Goal: Use online tool/utility: Utilize a website feature to perform a specific function

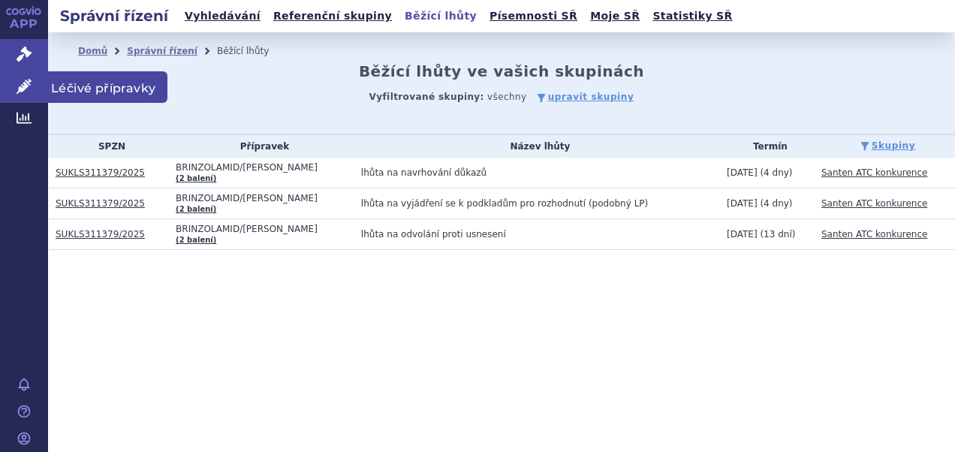
click at [75, 89] on span "Léčivé přípravky" at bounding box center [107, 87] width 119 height 32
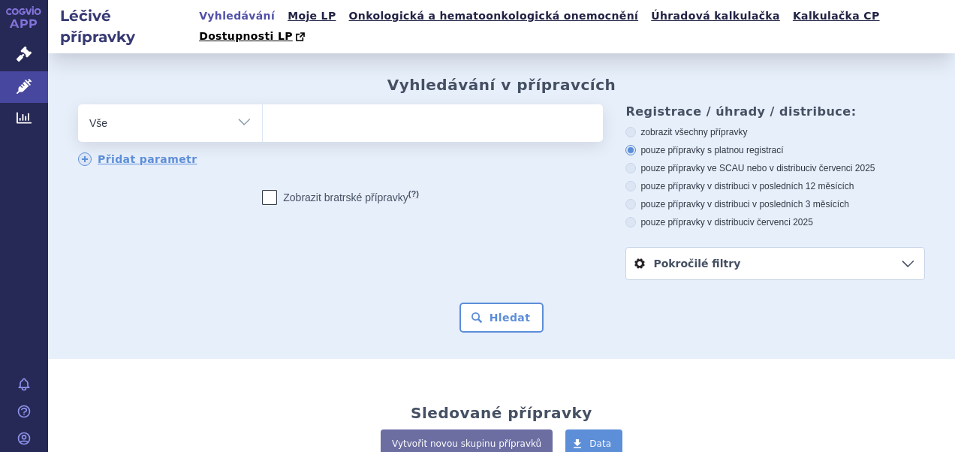
click at [458, 106] on ul at bounding box center [431, 120] width 336 height 32
click at [263, 106] on select at bounding box center [262, 123] width 1 height 38
click at [646, 12] on link "Úhradová kalkulačka" at bounding box center [715, 16] width 138 height 20
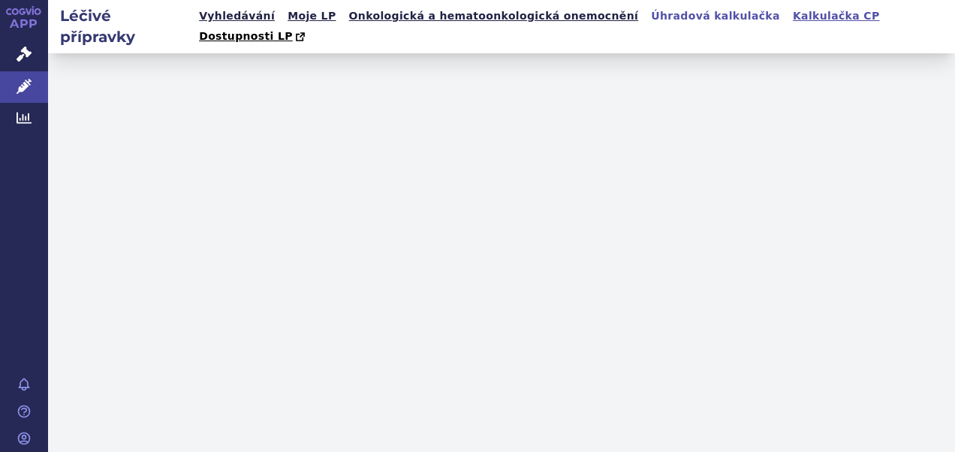
click at [788, 17] on link "Kalkulačka CP" at bounding box center [836, 16] width 96 height 20
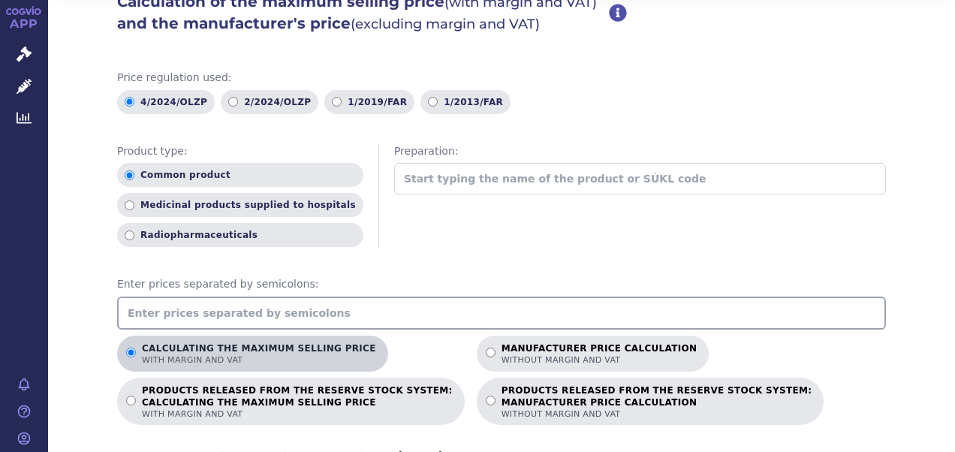
scroll to position [75, 0]
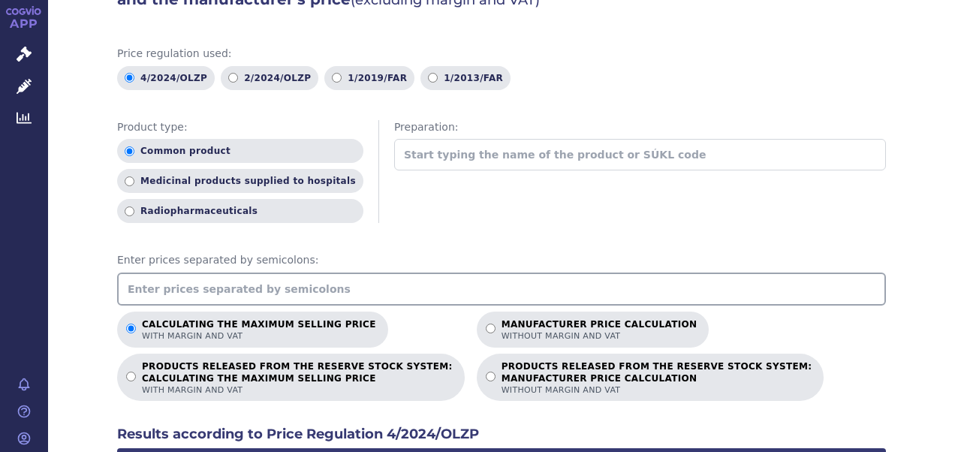
click at [338, 284] on input "text" at bounding box center [501, 288] width 769 height 33
type input "512.83"
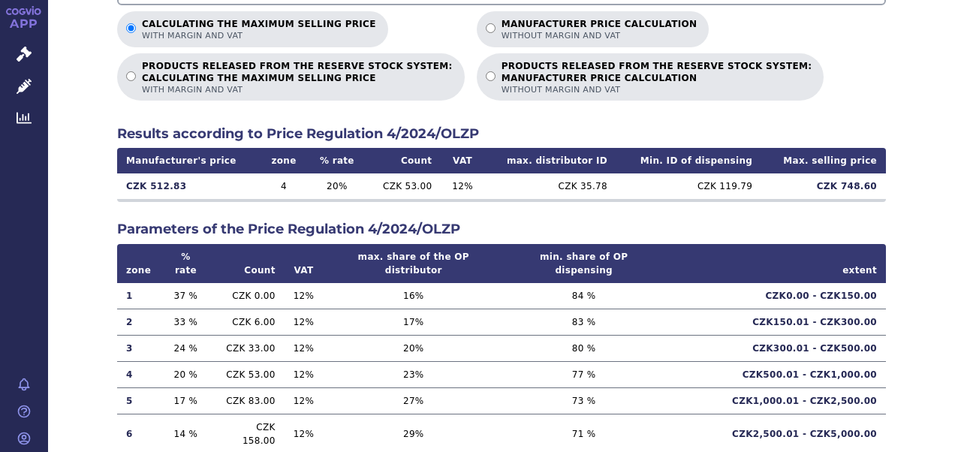
scroll to position [150, 0]
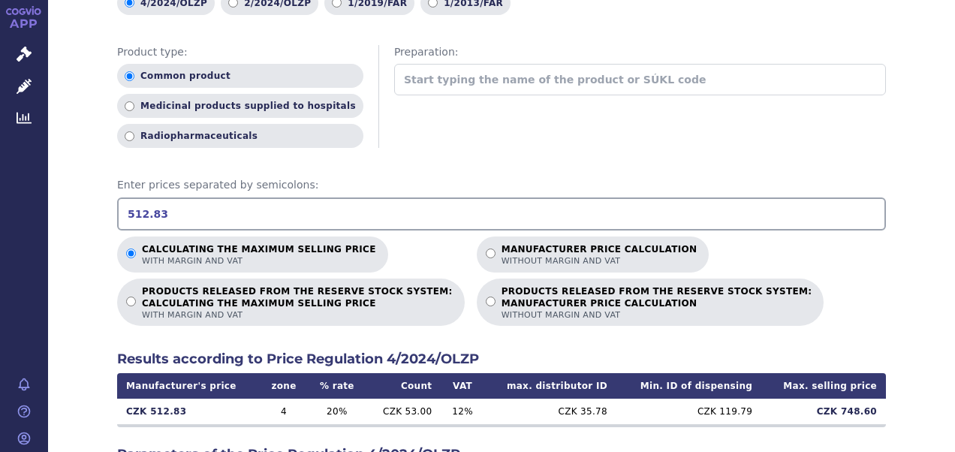
drag, startPoint x: 171, startPoint y: 217, endPoint x: 65, endPoint y: 209, distance: 106.8
click at [65, 209] on div "Calculation of the maximum selling price (with margin and VAT) and the manufact…" at bounding box center [501, 332] width 907 height 898
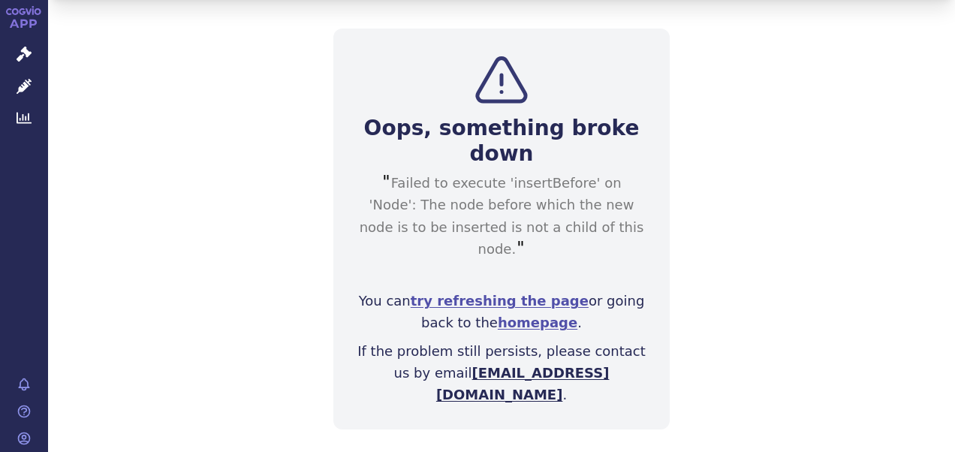
click at [31, 23] on font "APP" at bounding box center [24, 24] width 28 height 14
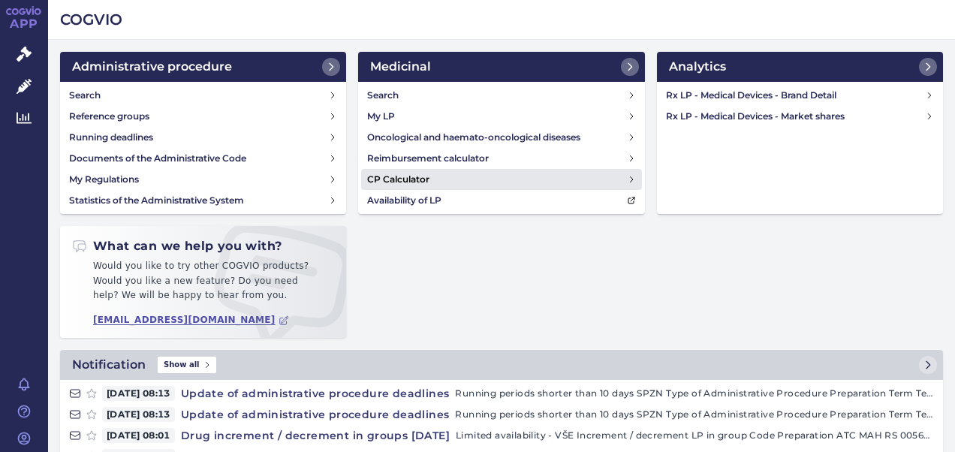
click at [408, 177] on h4 "CP Calculator" at bounding box center [398, 179] width 62 height 15
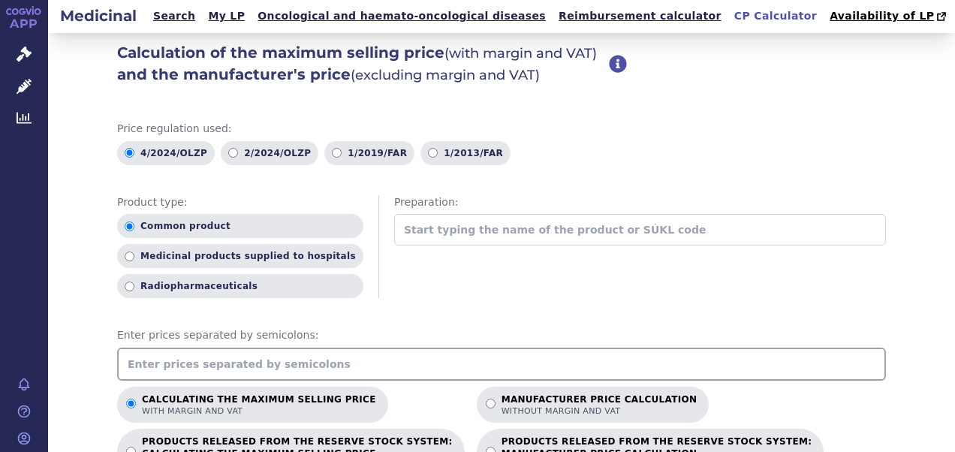
scroll to position [75, 0]
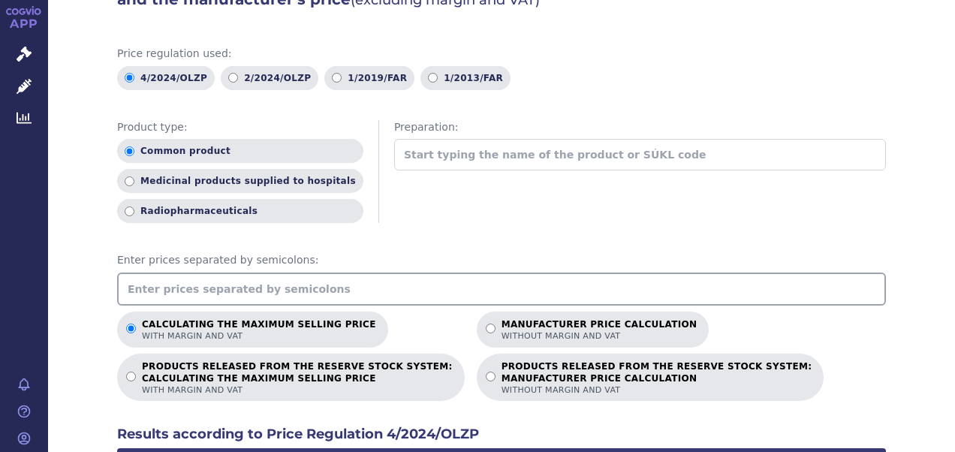
click at [288, 286] on input "text" at bounding box center [501, 288] width 769 height 33
type input "169.53"
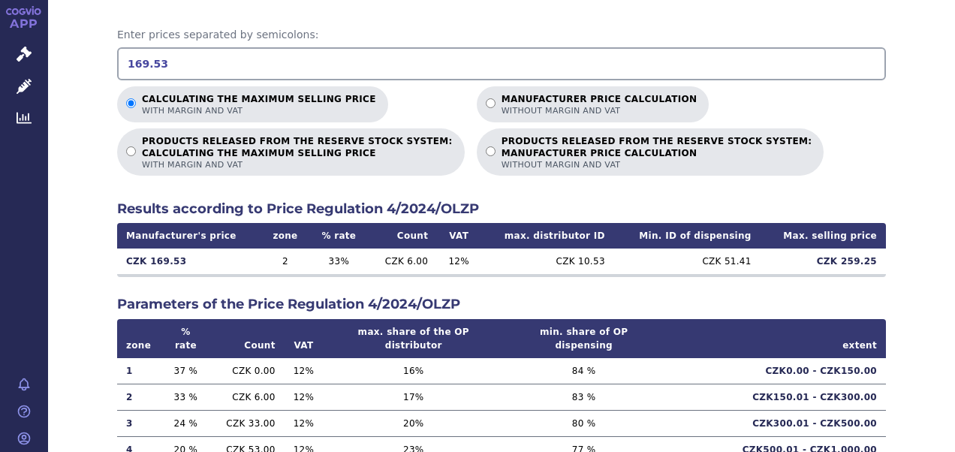
scroll to position [225, 0]
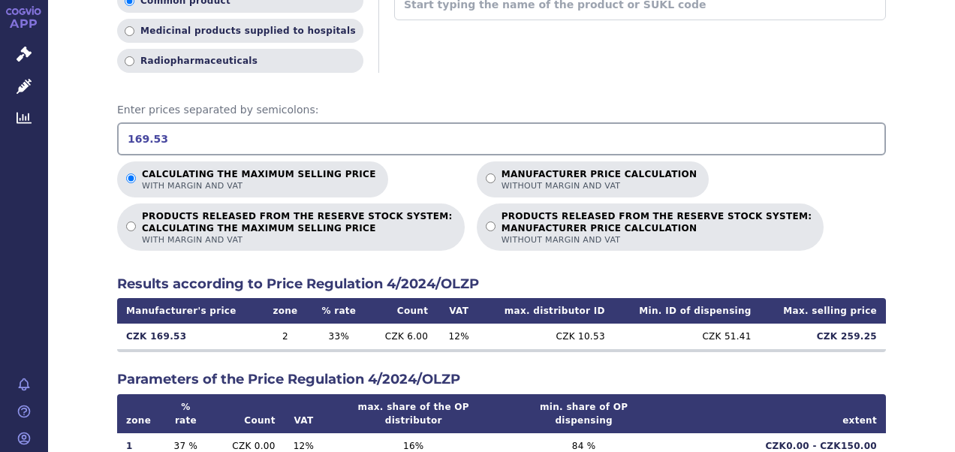
drag, startPoint x: 170, startPoint y: 140, endPoint x: 75, endPoint y: 139, distance: 94.6
click at [77, 138] on div "Calculation of the maximum selling price (with margin and VAT) and the manufact…" at bounding box center [501, 257] width 907 height 898
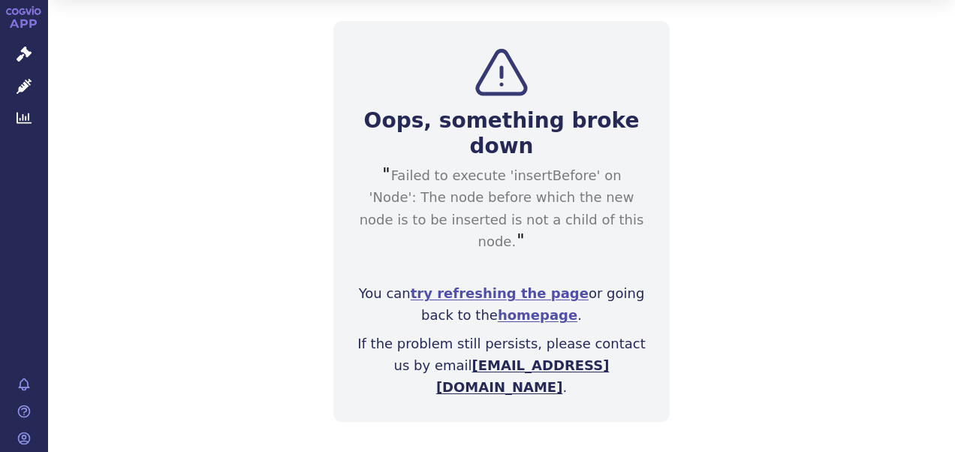
scroll to position [35, 0]
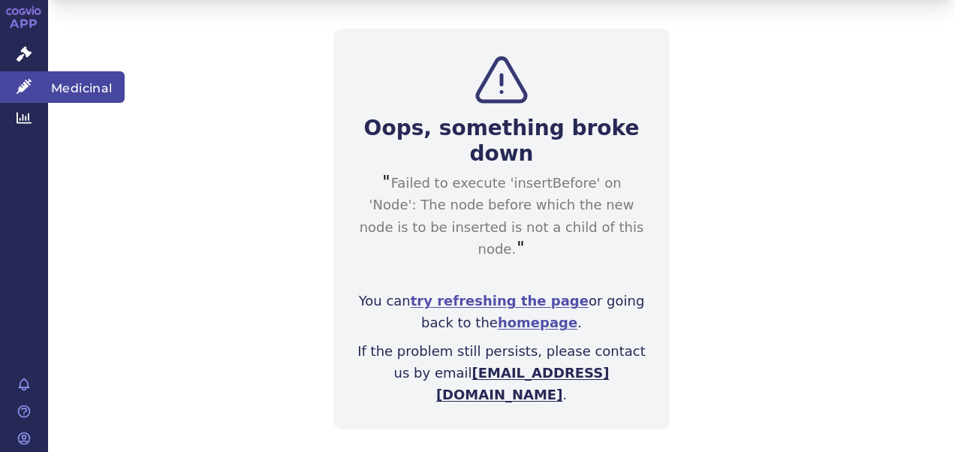
click at [69, 81] on span "Medicinal" at bounding box center [86, 87] width 77 height 32
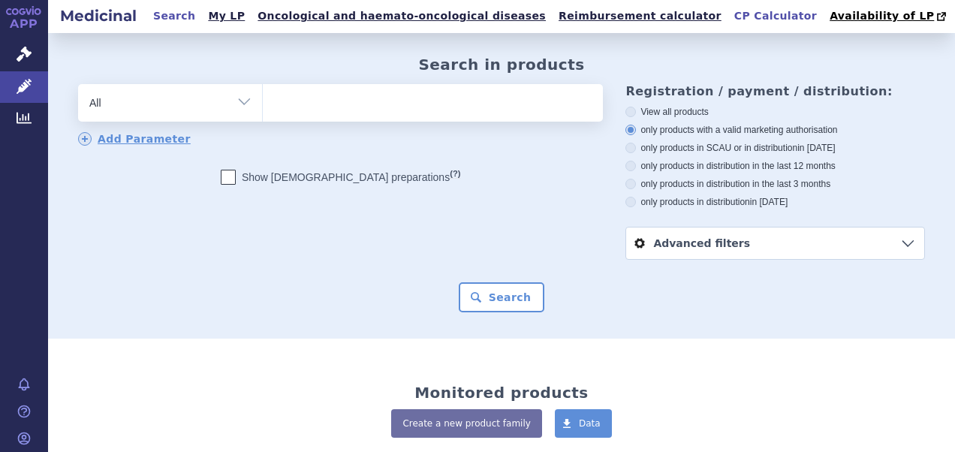
click at [729, 18] on link "CP Calculator" at bounding box center [775, 16] width 92 height 20
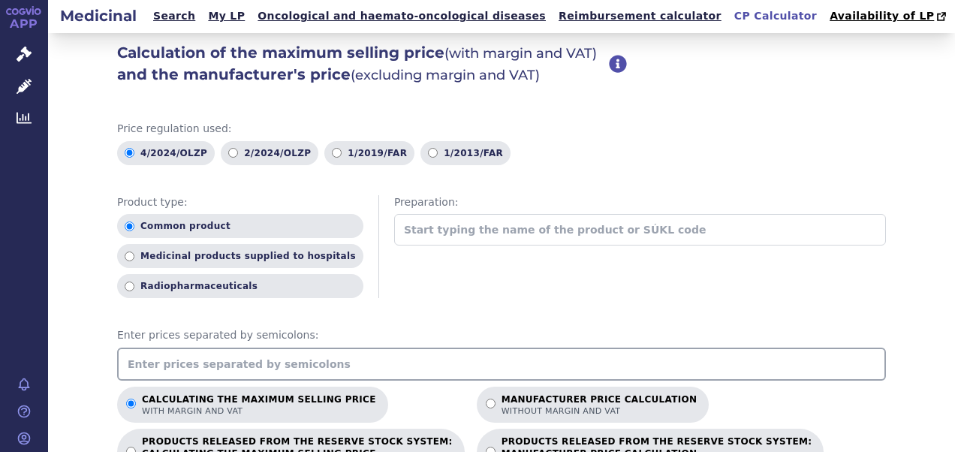
click at [309, 362] on input "text" at bounding box center [501, 363] width 769 height 33
click at [695, 281] on div "Product type: Common product Medicinal products supplied to hospitals Radiophar…" at bounding box center [501, 247] width 769 height 104
click at [206, 364] on input "512" at bounding box center [501, 363] width 769 height 33
type input "512.83"
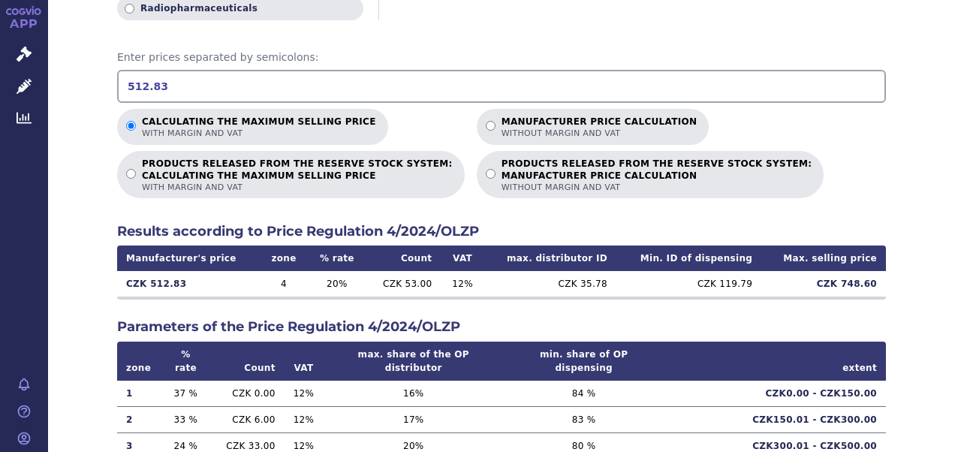
scroll to position [300, 0]
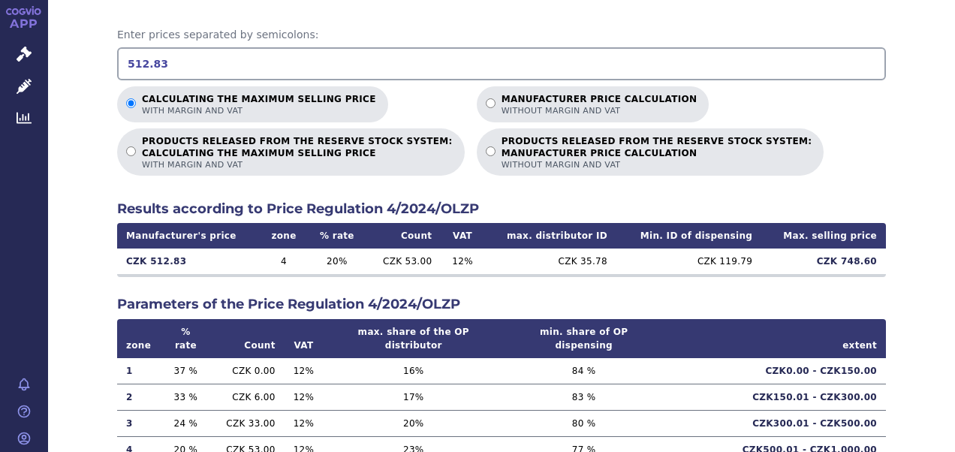
drag, startPoint x: 158, startPoint y: 65, endPoint x: 71, endPoint y: 54, distance: 87.7
click at [77, 56] on div "Calculation of the maximum selling price (with margin and VAT) and the manufact…" at bounding box center [501, 182] width 907 height 898
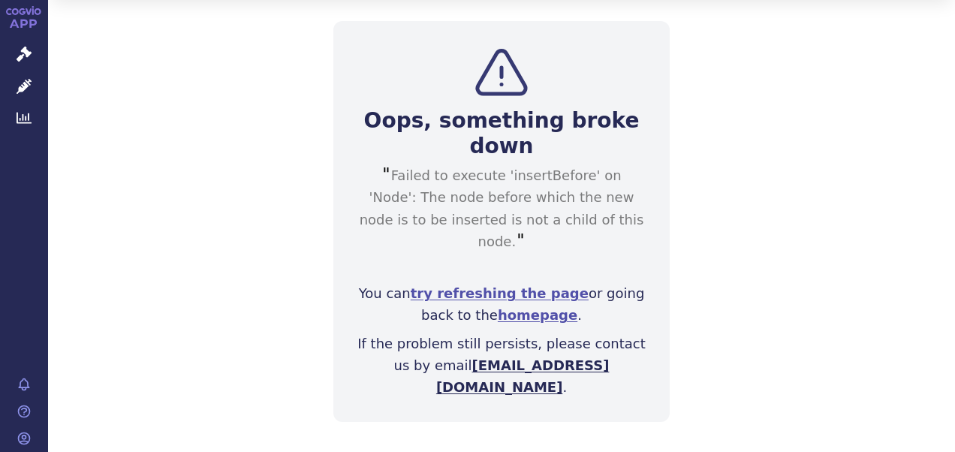
scroll to position [35, 0]
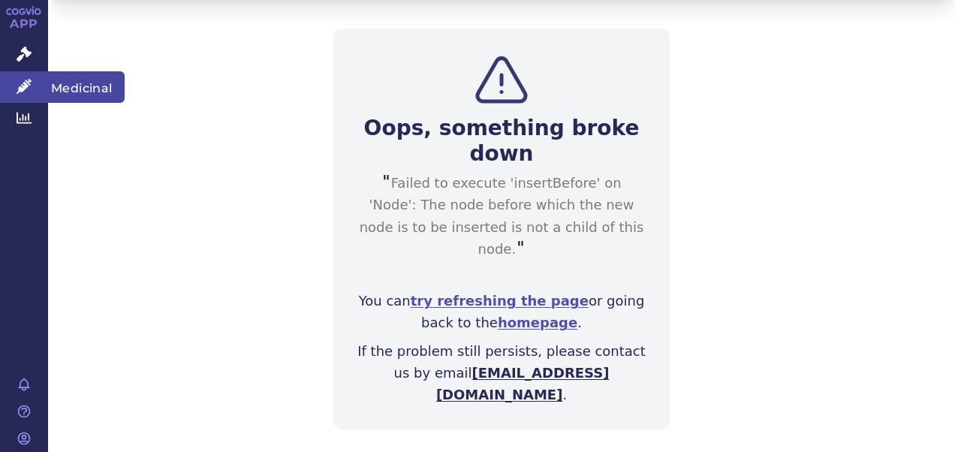
click at [80, 80] on span "Medicinal" at bounding box center [86, 87] width 77 height 32
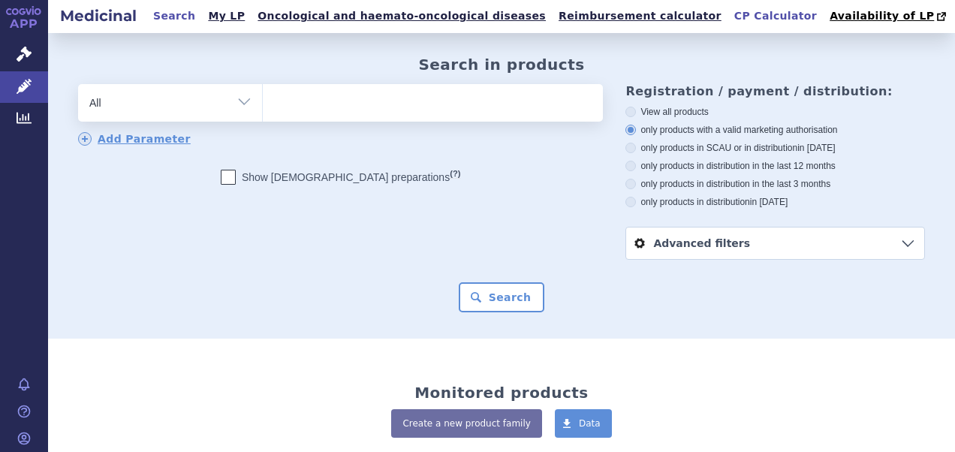
click at [729, 17] on link "CP Calculator" at bounding box center [775, 16] width 92 height 20
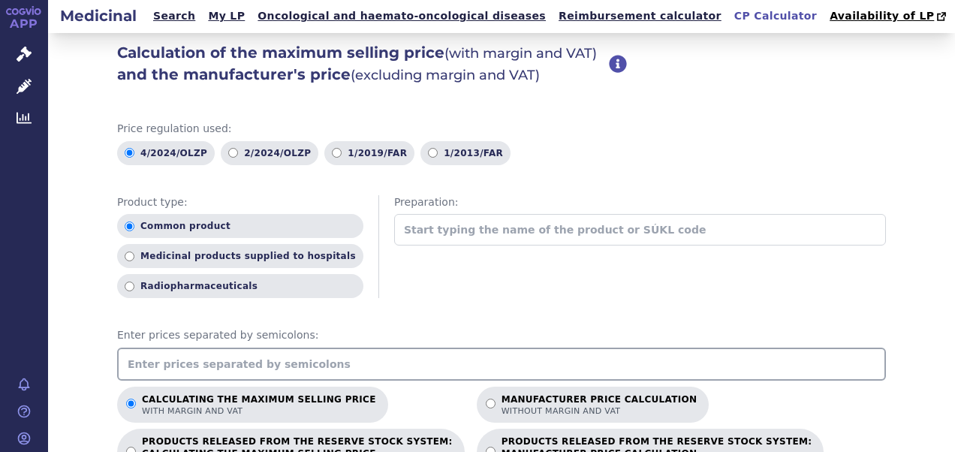
click at [286, 357] on input "text" at bounding box center [501, 363] width 769 height 33
type input "170.94"
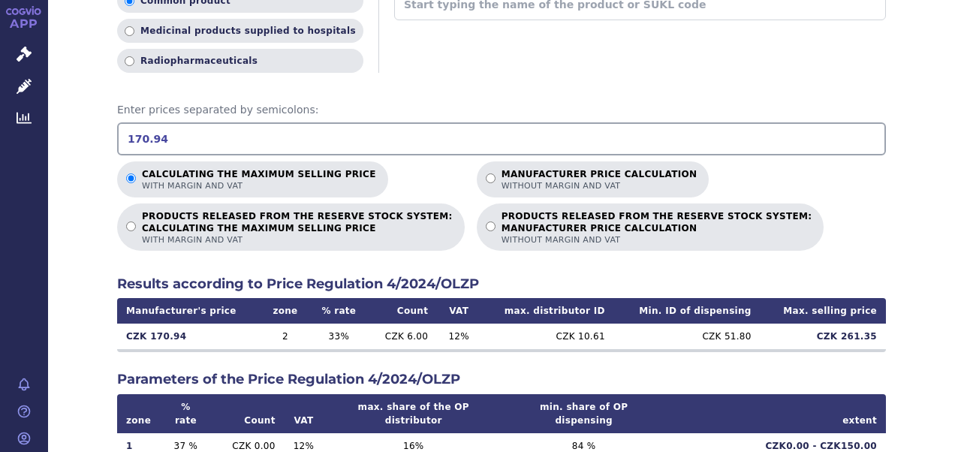
scroll to position [300, 0]
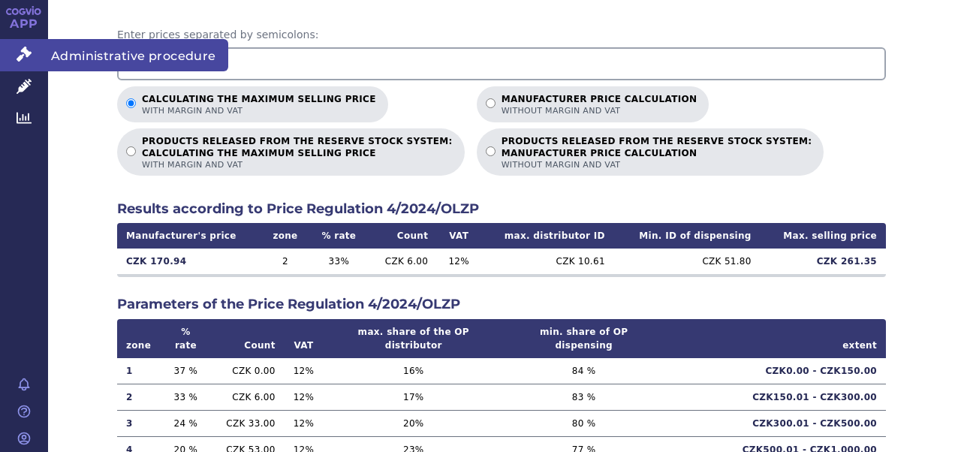
drag, startPoint x: 168, startPoint y: 63, endPoint x: 24, endPoint y: 66, distance: 144.1
click at [24, 66] on div "APP Administrative procedure Medicinal Analytics Notification Help [PERSON_NAME…" at bounding box center [477, 226] width 955 height 452
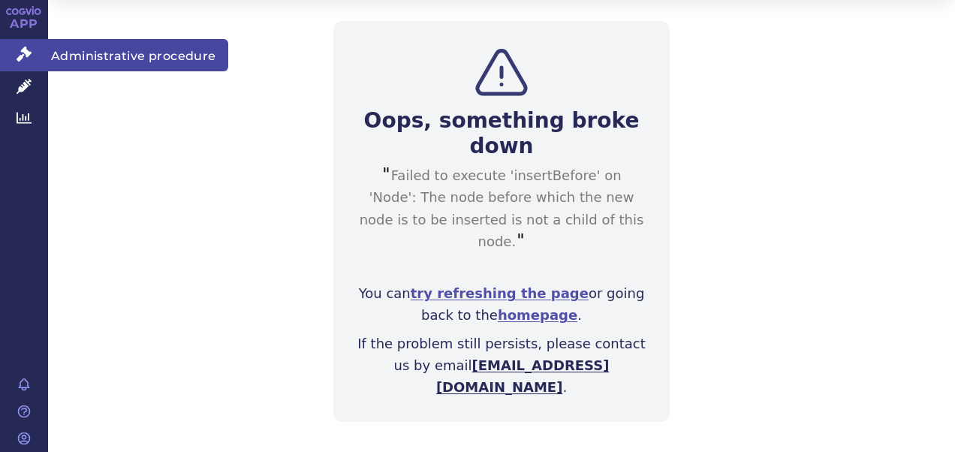
scroll to position [35, 0]
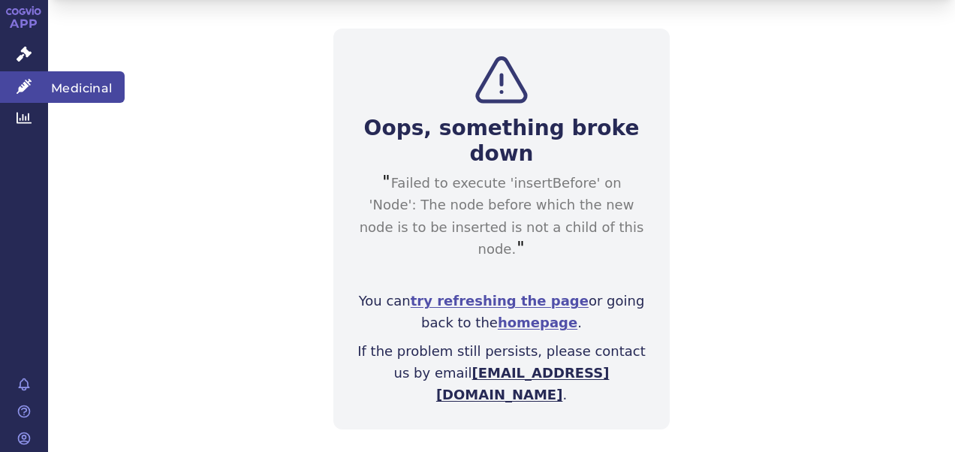
click at [78, 80] on span "Medicinal" at bounding box center [86, 87] width 77 height 32
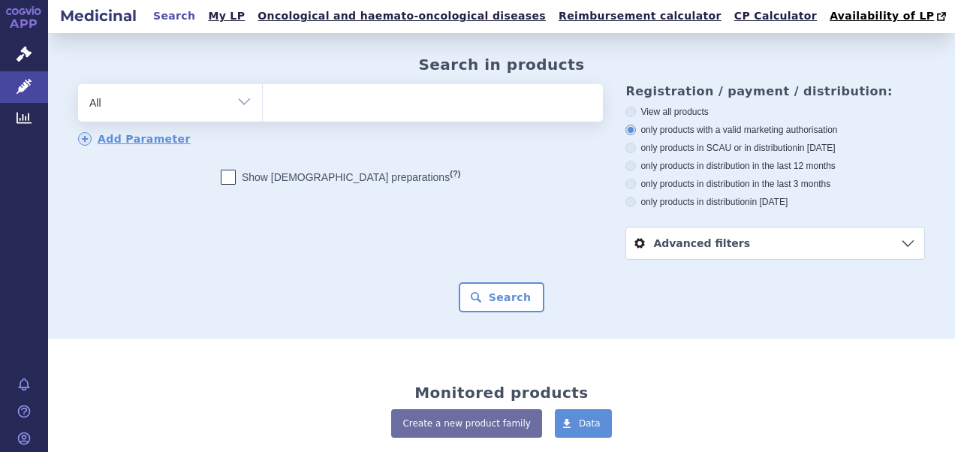
drag, startPoint x: 396, startPoint y: 90, endPoint x: 396, endPoint y: 101, distance: 10.5
click at [396, 92] on ul at bounding box center [431, 100] width 336 height 32
click at [263, 92] on select at bounding box center [262, 102] width 1 height 38
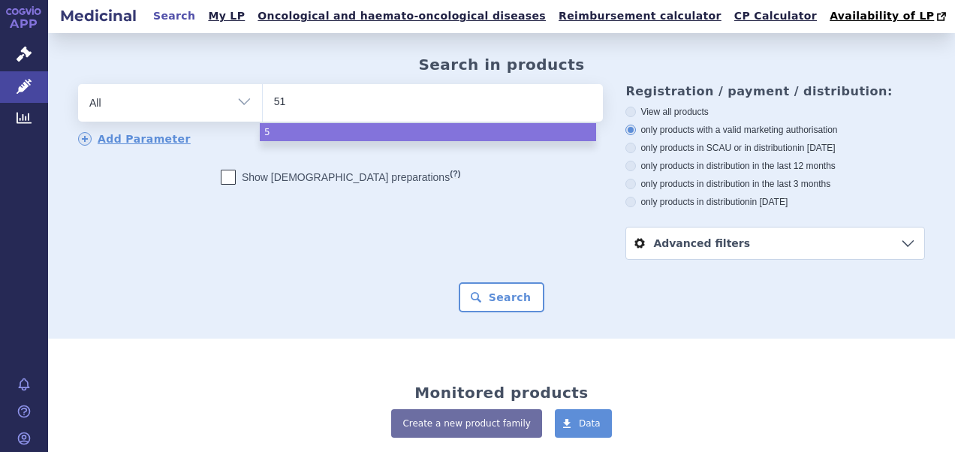
type input "512"
type input "512,"
type input "512,8"
type input "512,82"
select select "512,82"
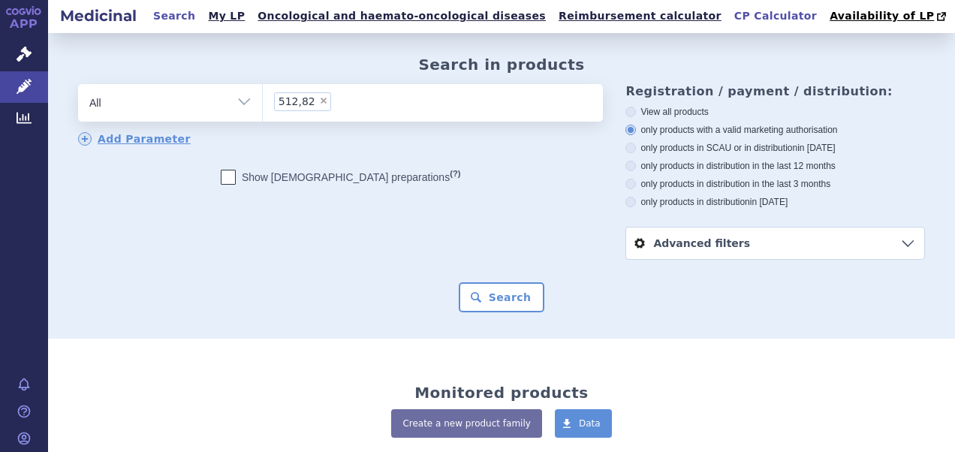
click at [729, 15] on link "CP Calculator" at bounding box center [775, 16] width 92 height 20
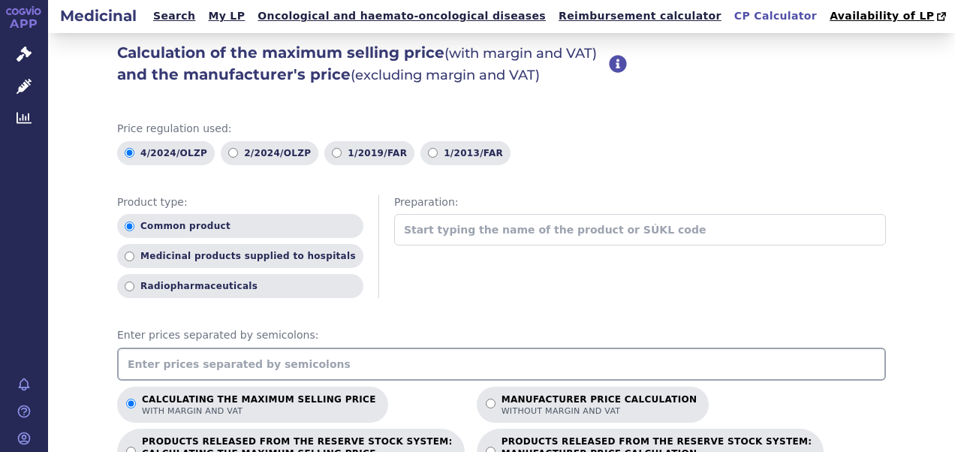
click at [260, 367] on input "text" at bounding box center [501, 363] width 769 height 33
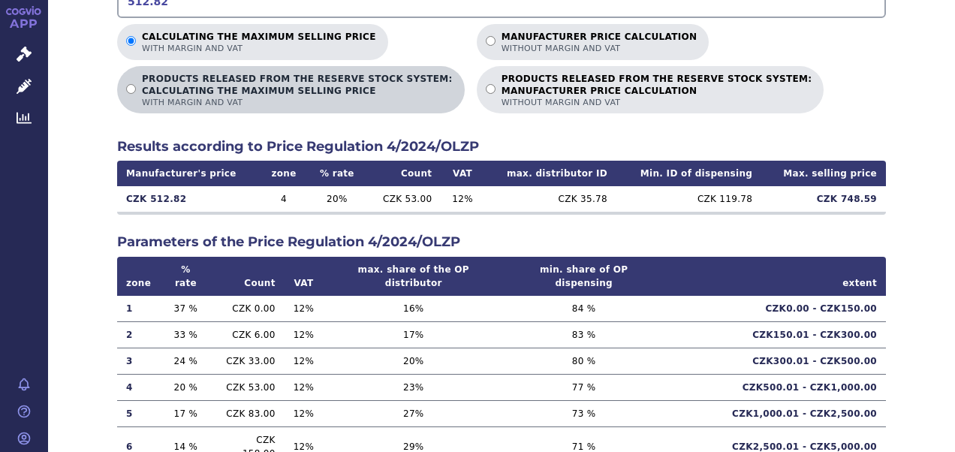
scroll to position [212, 0]
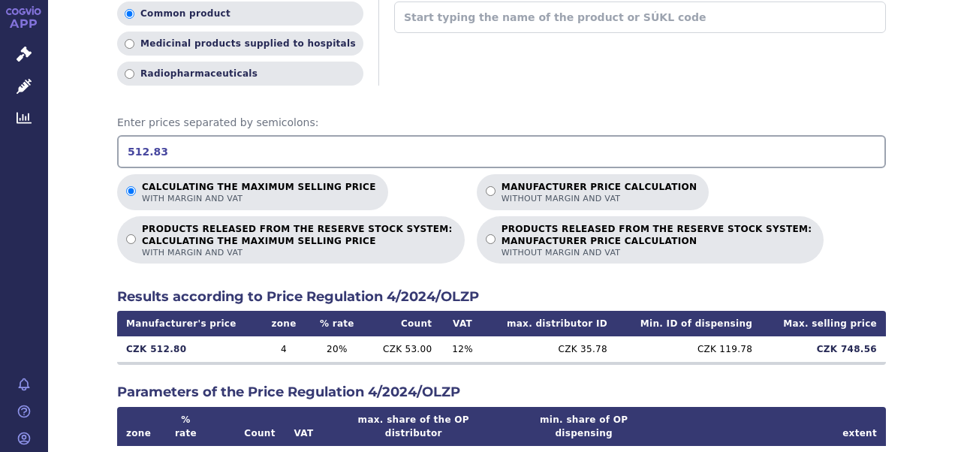
type input "512.83"
